Goal: Task Accomplishment & Management: Use online tool/utility

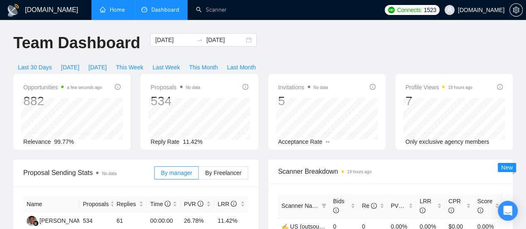
click at [113, 6] on link "Home" at bounding box center [112, 9] width 25 height 7
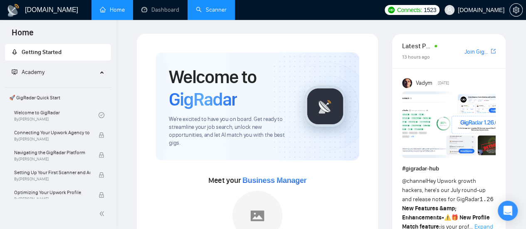
click at [212, 6] on link "Scanner" at bounding box center [211, 9] width 31 height 7
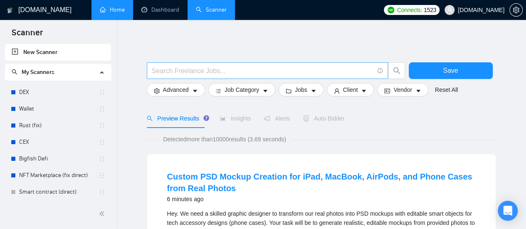
click at [183, 71] on input "text" at bounding box center [263, 71] width 222 height 10
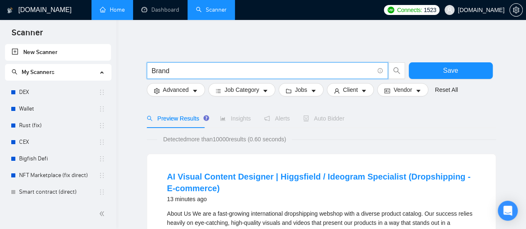
type input "Brand"
click at [191, 71] on input "Brand" at bounding box center [263, 71] width 222 height 10
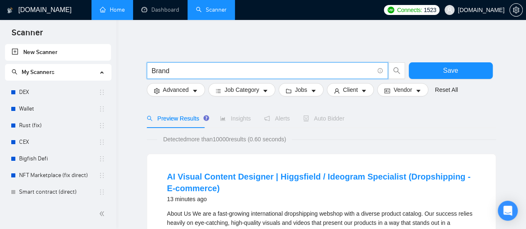
click at [191, 71] on input "Brand" at bounding box center [263, 71] width 222 height 10
click at [168, 71] on input "web site design" at bounding box center [263, 71] width 222 height 10
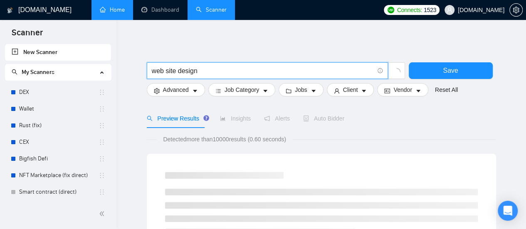
click at [166, 72] on input "web site design" at bounding box center [263, 71] width 222 height 10
type input "website design"
click at [187, 91] on span "Advanced" at bounding box center [176, 89] width 26 height 9
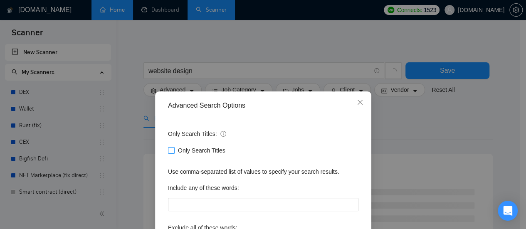
click at [163, 151] on div "Only Search Titles: Only Search Titles Use comma-separated list of values to sp…" at bounding box center [263, 214] width 211 height 194
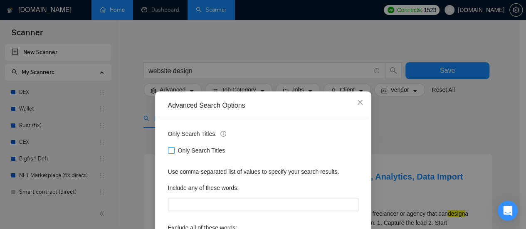
click at [171, 150] on span at bounding box center [171, 150] width 7 height 7
click at [171, 150] on input "Only Search Titles" at bounding box center [171, 150] width 6 height 6
checkbox input "true"
click at [253, 32] on div "Advanced Search Options Only Search Titles: Only Search Titles Use comma-separa…" at bounding box center [263, 114] width 526 height 229
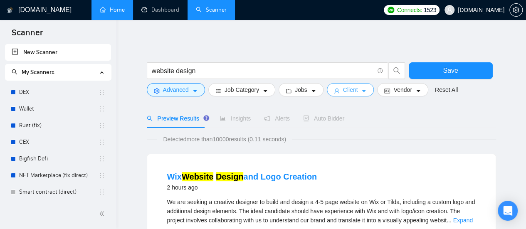
click at [364, 94] on button "Client" at bounding box center [350, 89] width 47 height 13
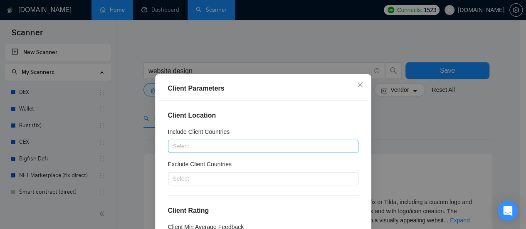
click at [202, 149] on div at bounding box center [259, 146] width 178 height 10
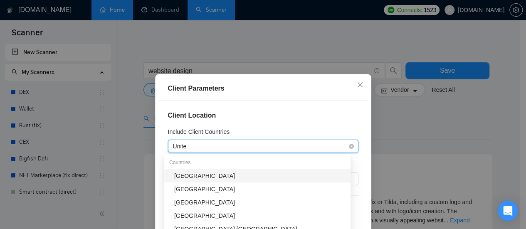
type input "United"
click at [193, 176] on div "[GEOGRAPHIC_DATA]" at bounding box center [259, 175] width 171 height 9
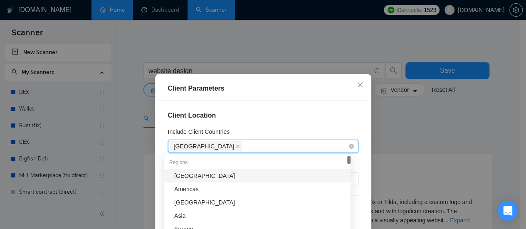
click at [247, 144] on div "[GEOGRAPHIC_DATA]" at bounding box center [259, 147] width 178 height 12
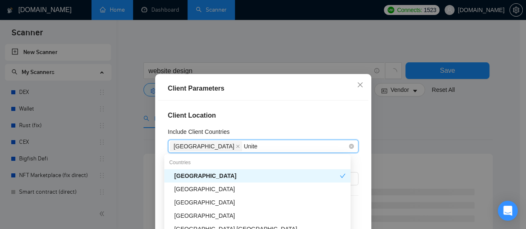
type input "United"
click at [215, 202] on div "[GEOGRAPHIC_DATA]" at bounding box center [259, 202] width 171 height 9
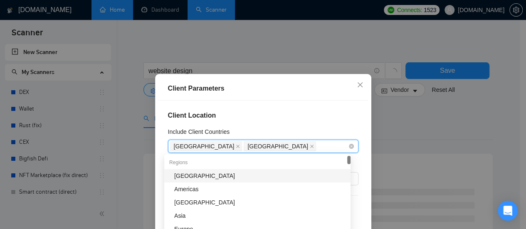
click at [311, 146] on div "[GEOGRAPHIC_DATA] [GEOGRAPHIC_DATA]" at bounding box center [259, 147] width 178 height 12
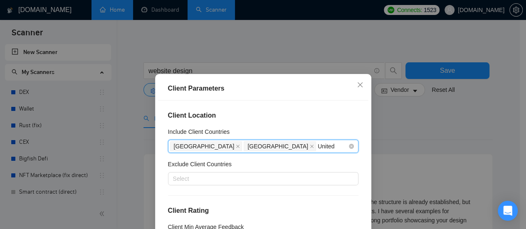
type input "United"
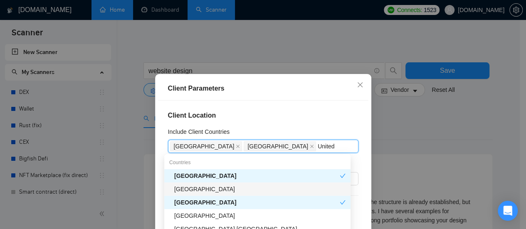
click at [211, 187] on div "[GEOGRAPHIC_DATA]" at bounding box center [259, 189] width 171 height 9
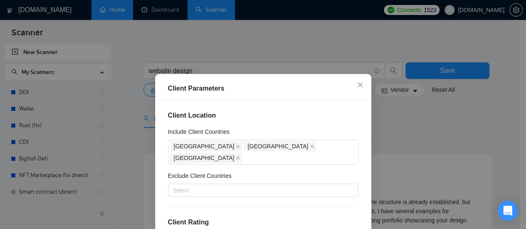
click at [274, 112] on h4 "Client Location" at bounding box center [263, 116] width 191 height 10
click at [215, 171] on div "Exclude Client Countries" at bounding box center [263, 177] width 191 height 12
click at [214, 186] on div at bounding box center [259, 191] width 178 height 10
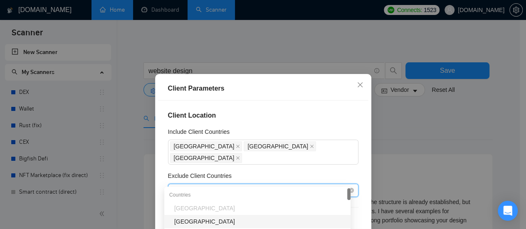
type input "I"
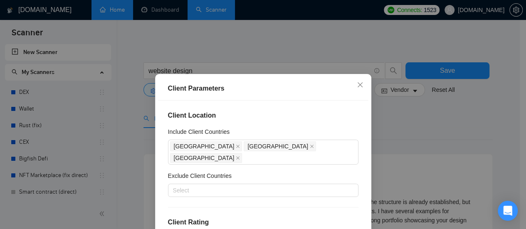
click at [291, 76] on div "Client Parameters Client Location Include Client Countries [GEOGRAPHIC_DATA] [G…" at bounding box center [263, 181] width 216 height 214
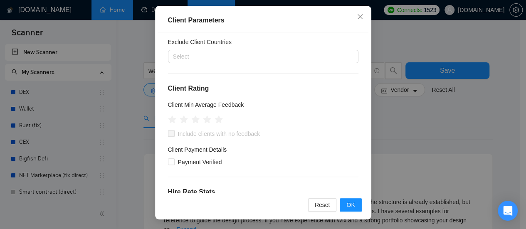
scroll to position [125, 0]
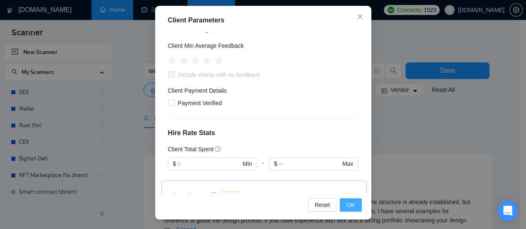
click at [356, 204] on button "OK" at bounding box center [351, 205] width 22 height 13
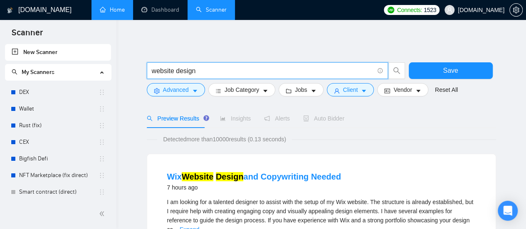
click at [211, 71] on input "website design" at bounding box center [263, 71] width 222 height 10
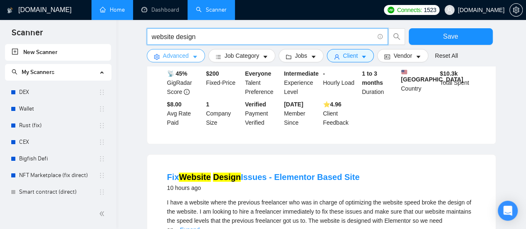
scroll to position [333, 0]
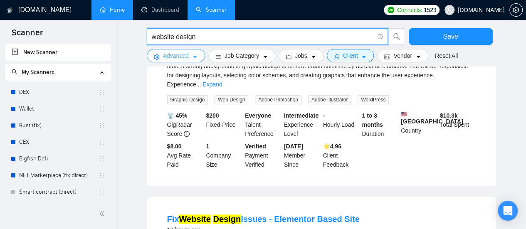
click at [191, 55] on button "Advanced" at bounding box center [176, 55] width 58 height 13
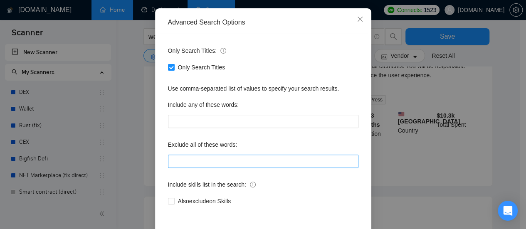
scroll to position [117, 0]
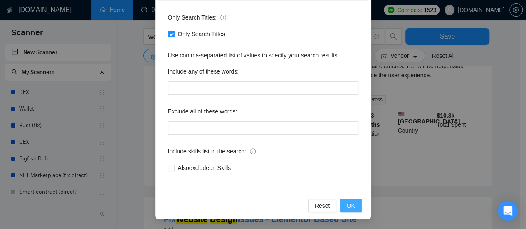
click at [350, 205] on span "OK" at bounding box center [351, 205] width 8 height 9
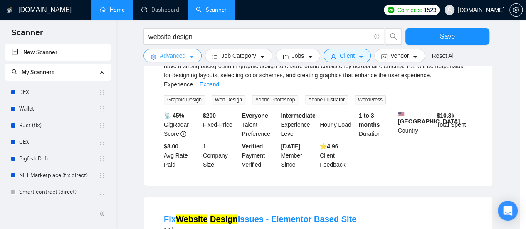
scroll to position [0, 0]
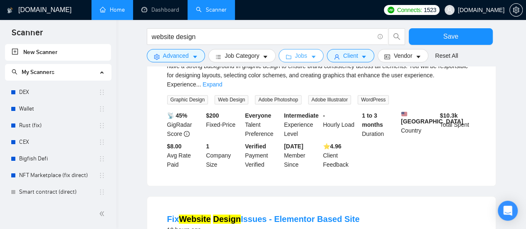
click at [307, 56] on button "Jobs" at bounding box center [301, 55] width 45 height 13
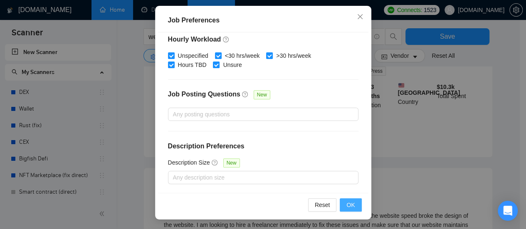
scroll to position [375, 0]
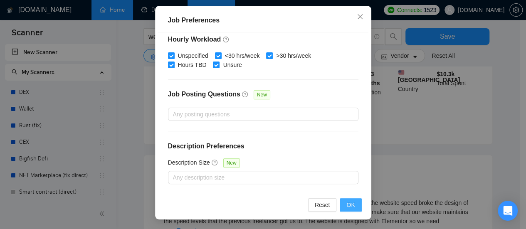
click at [349, 202] on span "OK" at bounding box center [351, 205] width 8 height 9
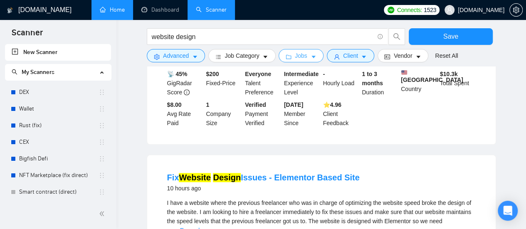
scroll to position [0, 0]
drag, startPoint x: 355, startPoint y: 54, endPoint x: 344, endPoint y: 61, distance: 13.2
click at [356, 54] on button "Client" at bounding box center [350, 55] width 47 height 13
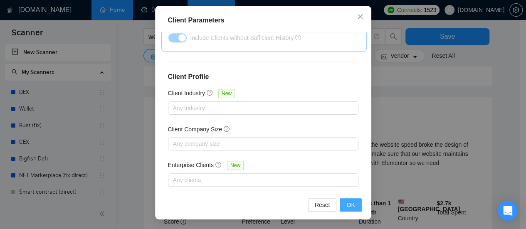
scroll to position [458, 0]
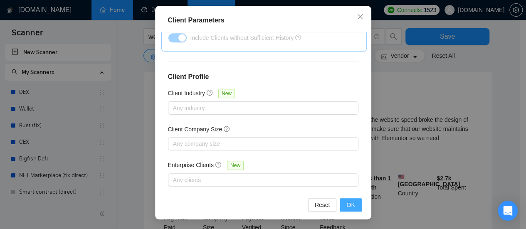
click at [350, 202] on span "OK" at bounding box center [351, 205] width 8 height 9
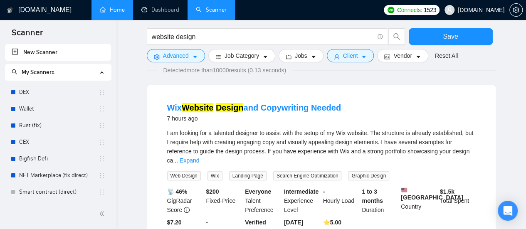
scroll to position [42, 0]
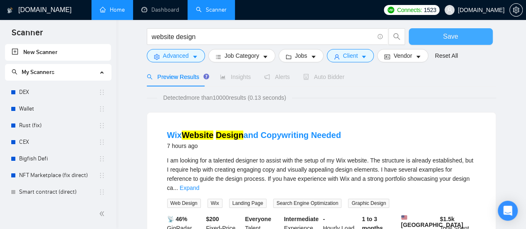
click at [432, 39] on button "Save" at bounding box center [451, 36] width 84 height 17
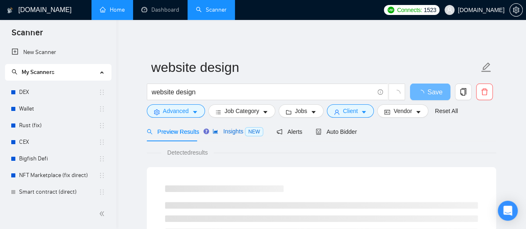
click at [231, 131] on span "Insights NEW" at bounding box center [238, 131] width 51 height 7
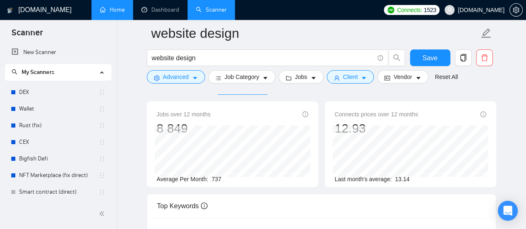
scroll to position [42, 0]
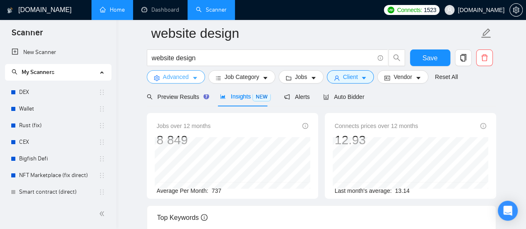
click at [193, 77] on icon "caret-down" at bounding box center [195, 78] width 6 height 6
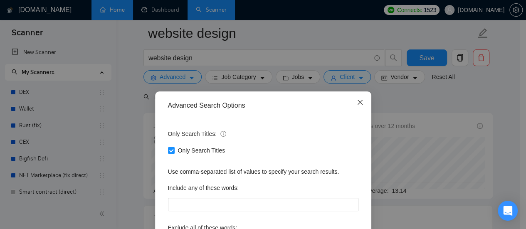
click at [360, 102] on icon "close" at bounding box center [360, 102] width 7 height 7
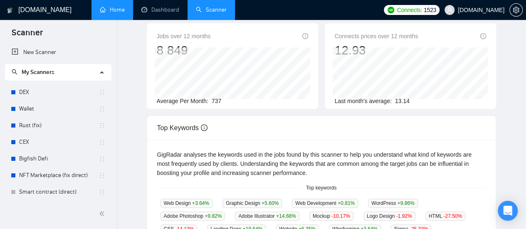
scroll to position [0, 0]
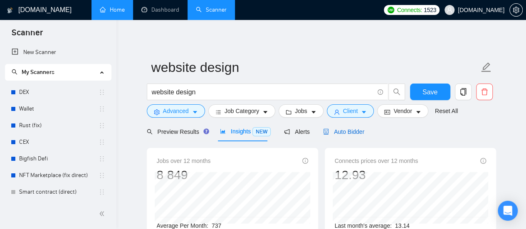
click at [346, 131] on span "Auto Bidder" at bounding box center [343, 132] width 41 height 7
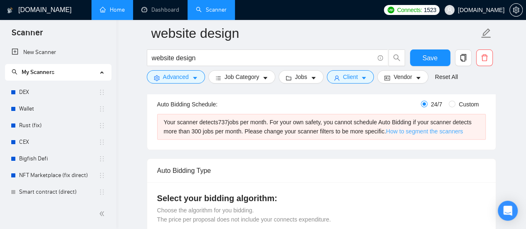
scroll to position [166, 0]
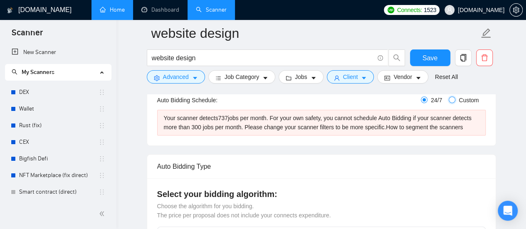
click at [452, 101] on input "Custom" at bounding box center [452, 100] width 7 height 7
radio input "true"
radio input "false"
checkbox input "true"
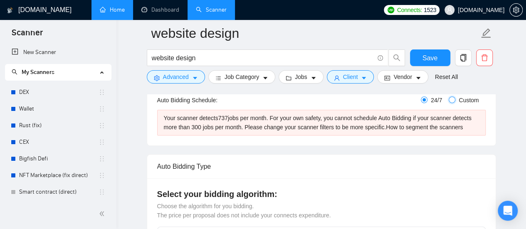
checkbox input "true"
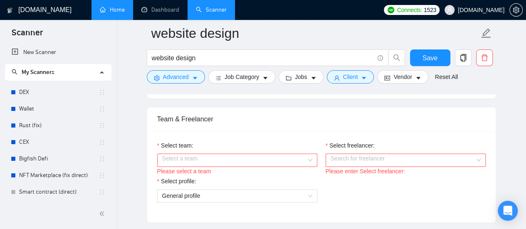
scroll to position [583, 0]
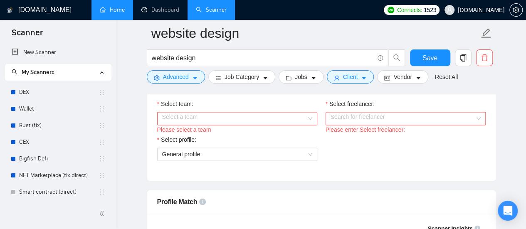
click at [295, 119] on input "Select team:" at bounding box center [234, 118] width 144 height 12
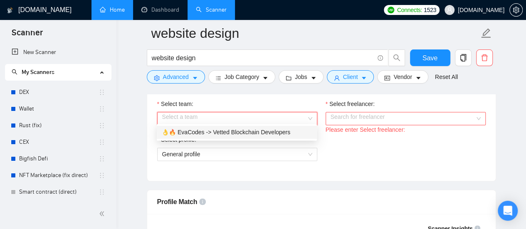
click at [263, 137] on div "👌🔥 EvaCodes -> Vetted Blockchain Developers" at bounding box center [237, 132] width 160 height 13
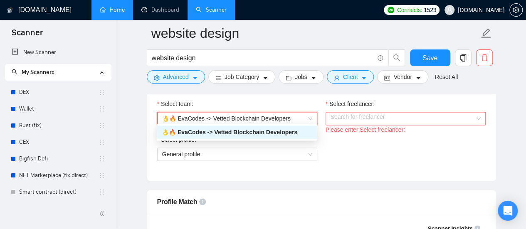
click at [367, 112] on input "Select freelancer:" at bounding box center [403, 118] width 144 height 12
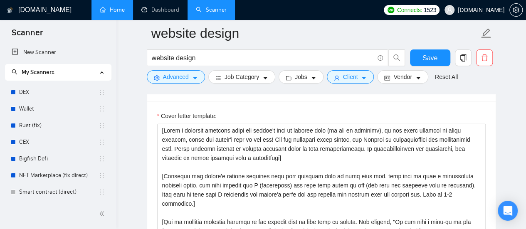
scroll to position [1040, 0]
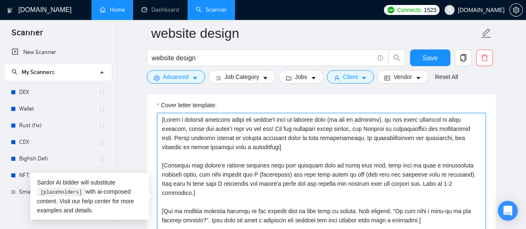
drag, startPoint x: 161, startPoint y: 117, endPoint x: 166, endPoint y: 117, distance: 4.6
click at [166, 117] on textarea "Cover letter template:" at bounding box center [321, 206] width 329 height 187
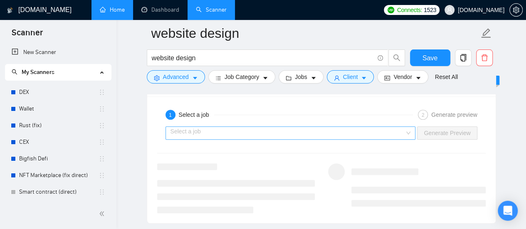
scroll to position [1665, 0]
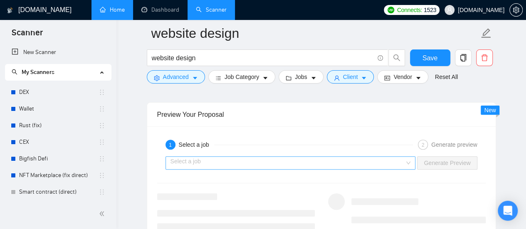
click at [369, 157] on input "search" at bounding box center [288, 163] width 235 height 12
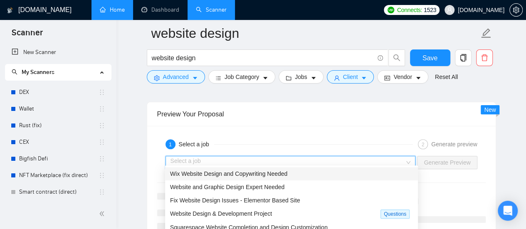
scroll to position [1706, 0]
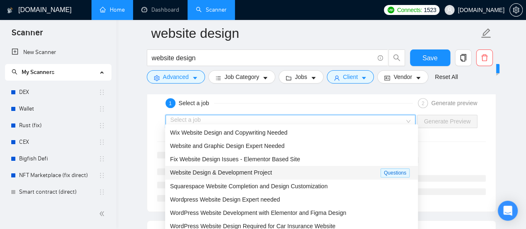
click at [212, 173] on span "Website Design & Development Project" at bounding box center [221, 172] width 102 height 7
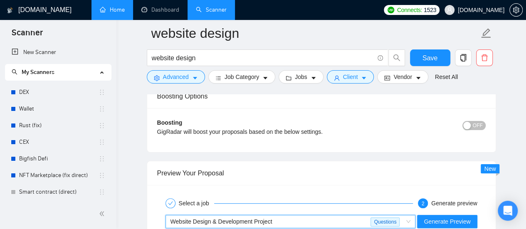
scroll to position [1623, 0]
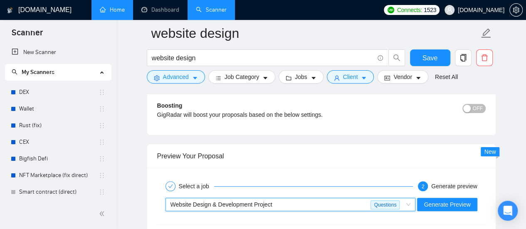
click at [477, 104] on span "OFF" at bounding box center [478, 108] width 10 height 9
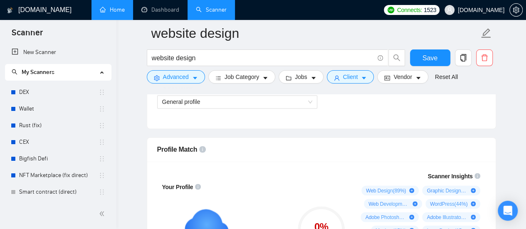
scroll to position [707, 0]
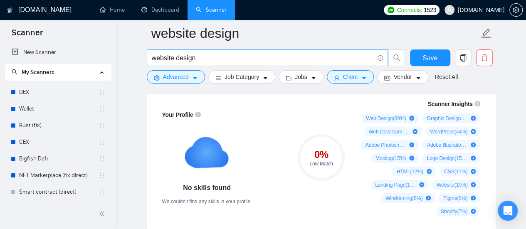
click at [173, 10] on link "Dashboard" at bounding box center [160, 9] width 38 height 7
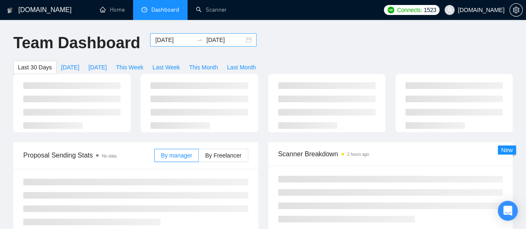
click at [165, 38] on input "[DATE]" at bounding box center [174, 39] width 38 height 9
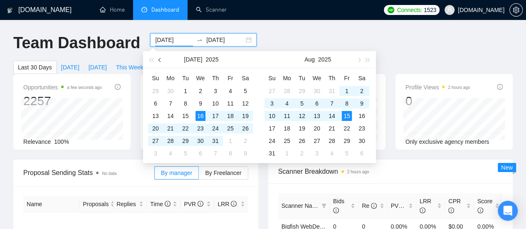
click at [160, 62] on button "button" at bounding box center [160, 59] width 9 height 17
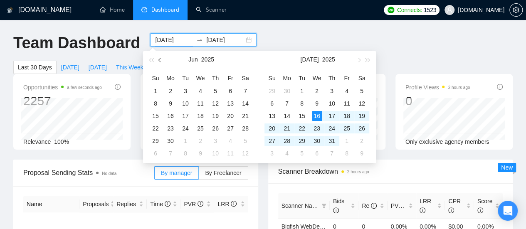
click at [160, 62] on button "button" at bounding box center [160, 59] width 9 height 17
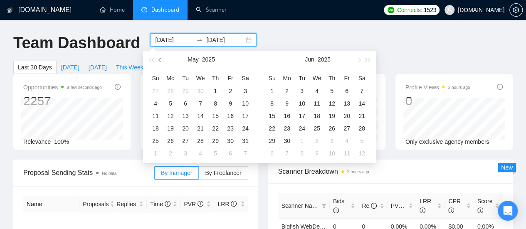
click at [160, 62] on button "button" at bounding box center [160, 59] width 9 height 17
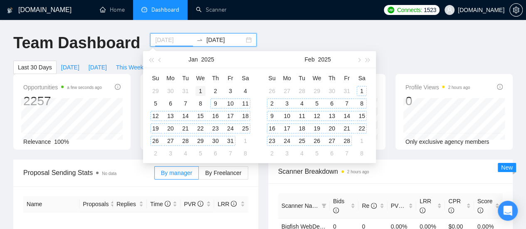
type input "[DATE]"
click at [202, 90] on div "1" at bounding box center [201, 91] width 10 height 10
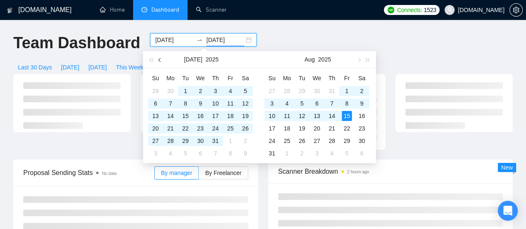
click at [161, 62] on button "button" at bounding box center [160, 59] width 9 height 17
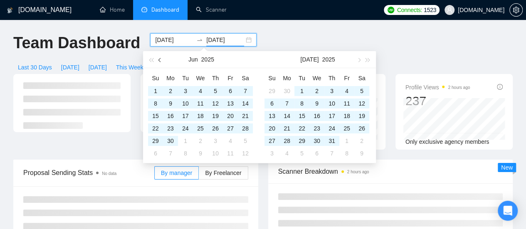
click at [161, 62] on button "button" at bounding box center [160, 59] width 9 height 17
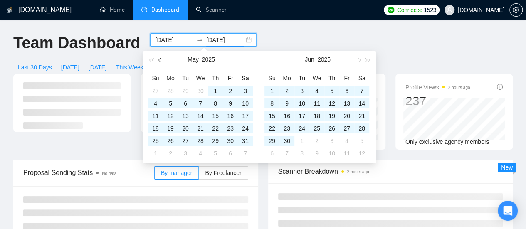
click at [161, 62] on button "button" at bounding box center [160, 59] width 9 height 17
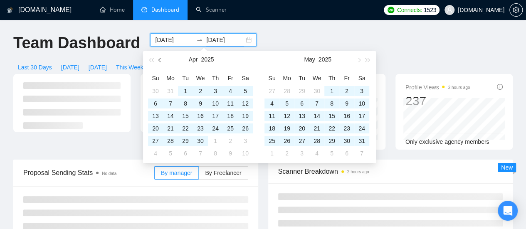
click at [161, 62] on button "button" at bounding box center [160, 59] width 9 height 17
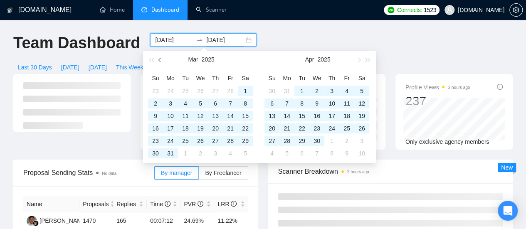
click at [161, 62] on button "button" at bounding box center [160, 59] width 9 height 17
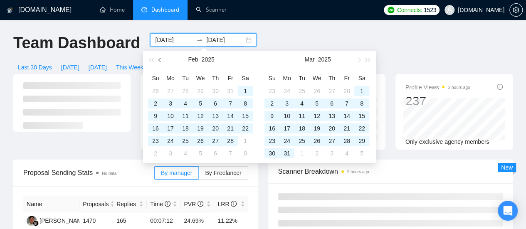
click at [161, 62] on button "button" at bounding box center [160, 59] width 9 height 17
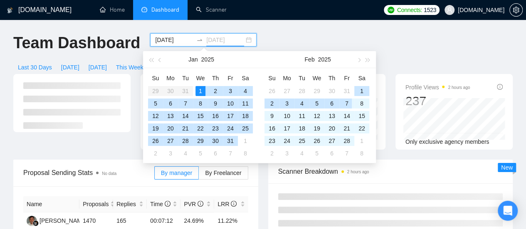
click at [230, 141] on div "31" at bounding box center [231, 141] width 10 height 10
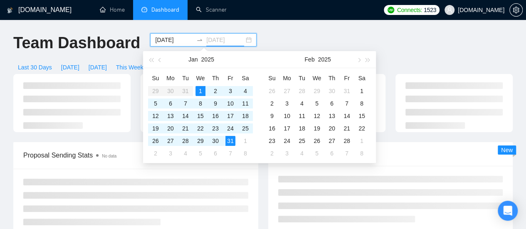
type input "[DATE]"
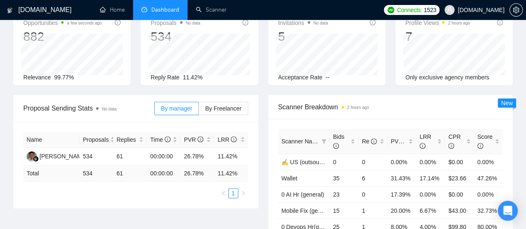
scroll to position [83, 0]
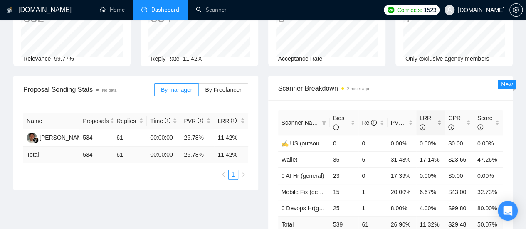
click at [434, 114] on span "LRR" at bounding box center [428, 123] width 16 height 18
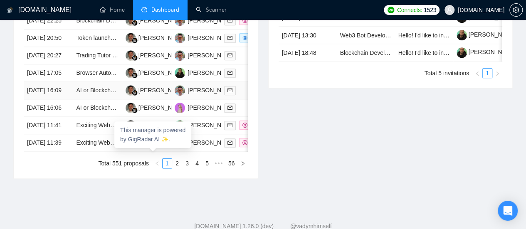
scroll to position [416, 0]
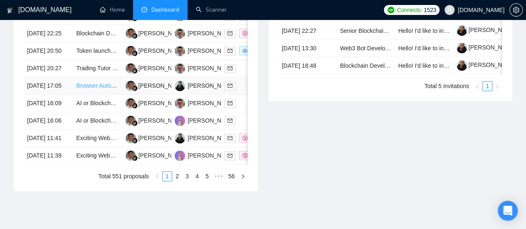
click at [94, 89] on link "Browser Automation Platform Needed (Fulltime / Large Project)" at bounding box center [157, 85] width 163 height 7
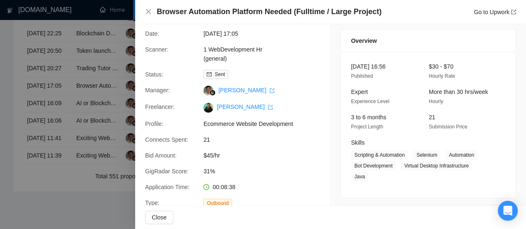
scroll to position [42, 0]
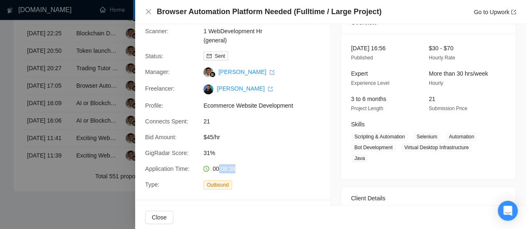
drag, startPoint x: 218, startPoint y: 170, endPoint x: 237, endPoint y: 170, distance: 18.7
click at [237, 170] on div "00:08:38" at bounding box center [244, 168] width 88 height 9
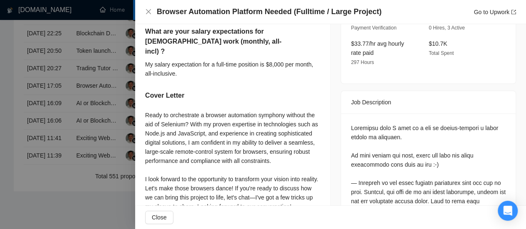
scroll to position [324, 0]
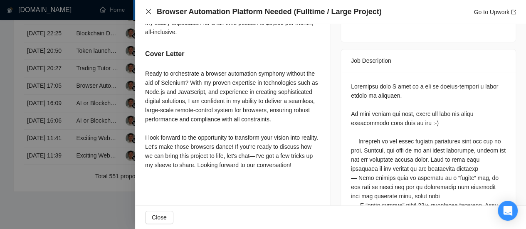
click at [151, 13] on icon "close" at bounding box center [148, 11] width 7 height 7
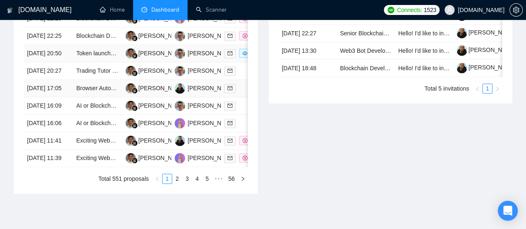
scroll to position [291, 0]
